Goal: Connect with others: Connect with others

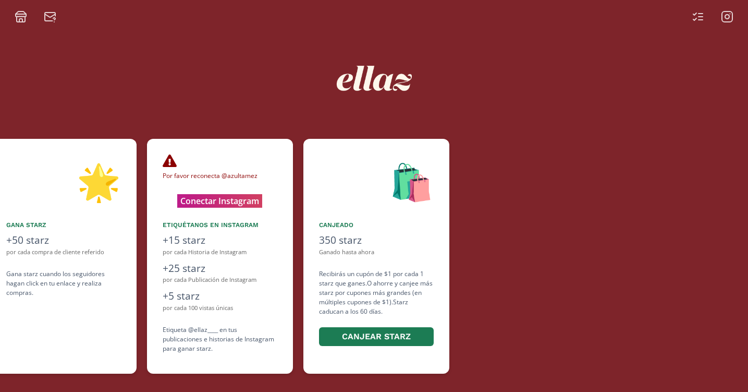
scroll to position [0, 626]
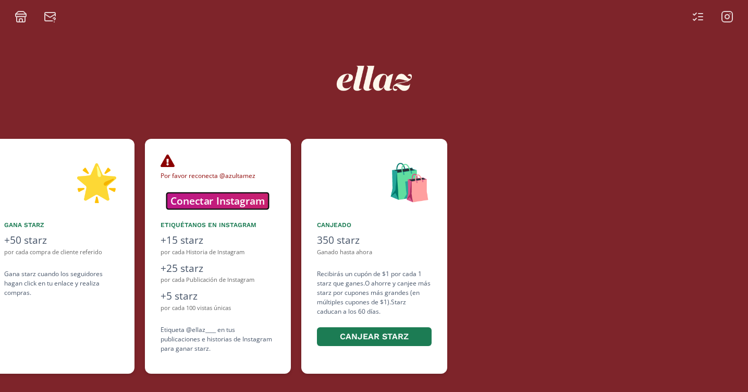
click at [231, 203] on button "Conectar Instagram" at bounding box center [218, 200] width 102 height 16
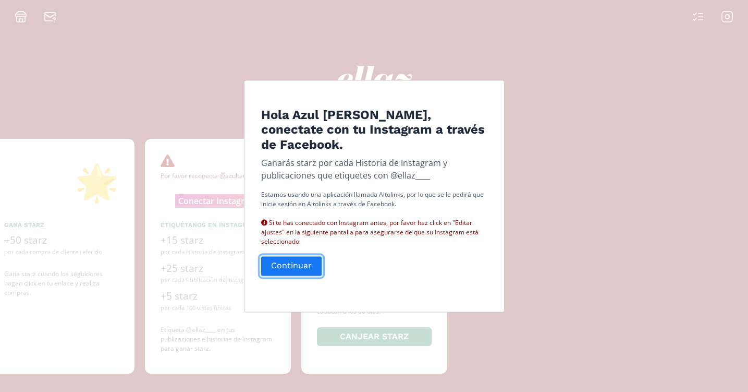
click at [284, 254] on button "Continuar" at bounding box center [292, 265] width 64 height 22
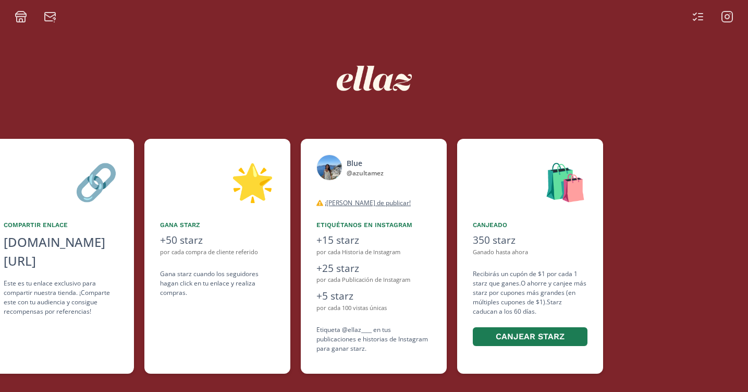
scroll to position [0, 469]
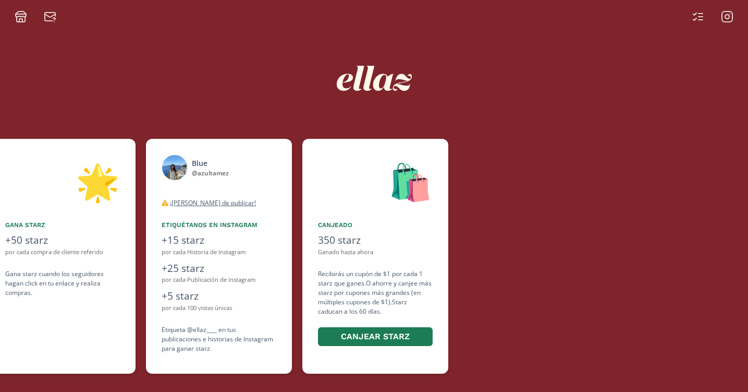
scroll to position [0, 626]
